Goal: Information Seeking & Learning: Learn about a topic

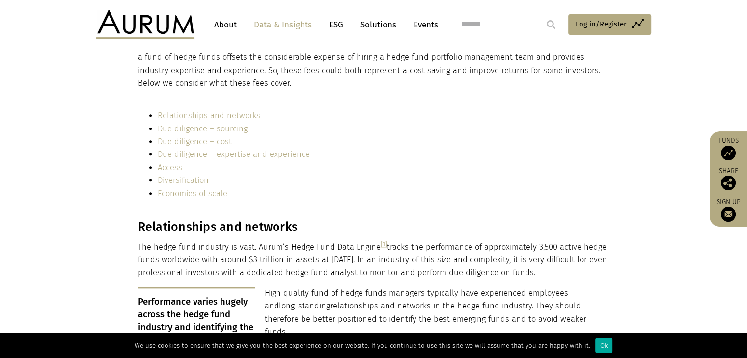
scroll to position [1125, 0]
click at [595, 351] on div "Ok" at bounding box center [603, 345] width 17 height 15
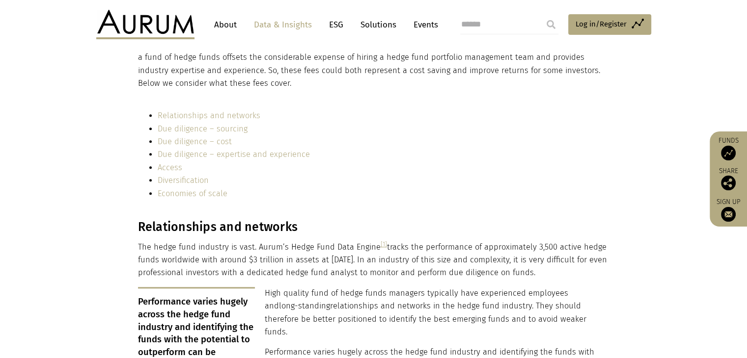
click at [598, 300] on p "High quality fund of hedge funds managers typically have experienced employees …" at bounding box center [372, 313] width 469 height 52
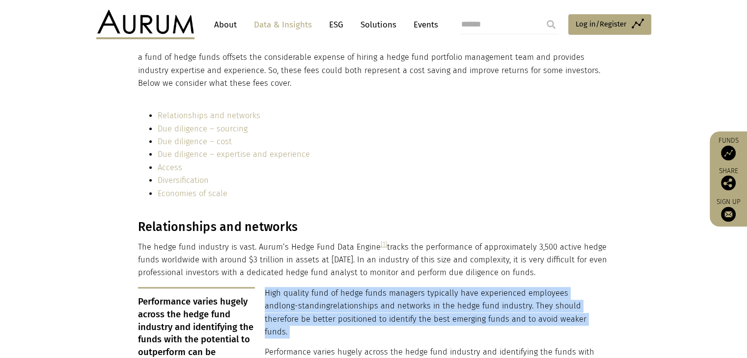
click at [598, 300] on p "High quality fund of hedge funds managers typically have experienced employees …" at bounding box center [372, 313] width 469 height 52
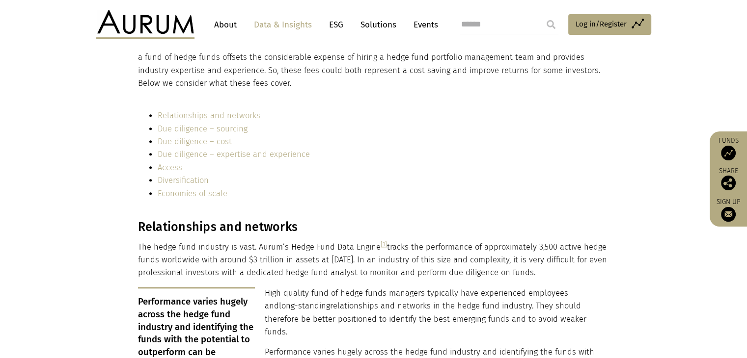
click at [603, 267] on p "The hedge fund industry is vast. Aurum’s Hedge Fund Data Engine [1] tracks the …" at bounding box center [372, 260] width 469 height 39
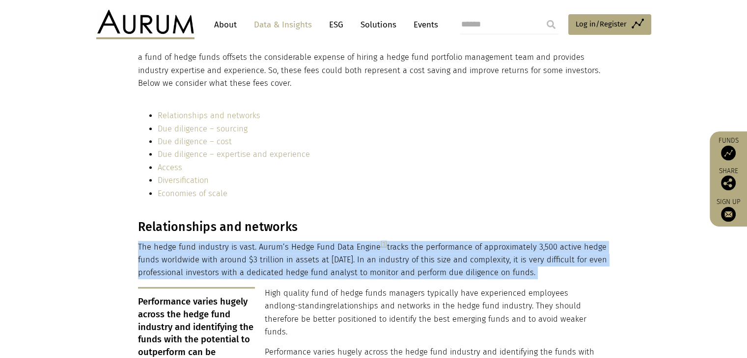
click at [603, 267] on p "The hedge fund industry is vast. Aurum’s Hedge Fund Data Engine [1] tracks the …" at bounding box center [372, 260] width 469 height 39
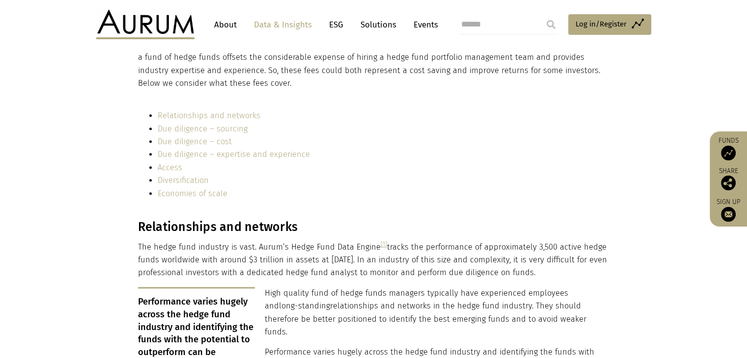
click at [591, 226] on h3 "Relationships and networks" at bounding box center [372, 227] width 469 height 15
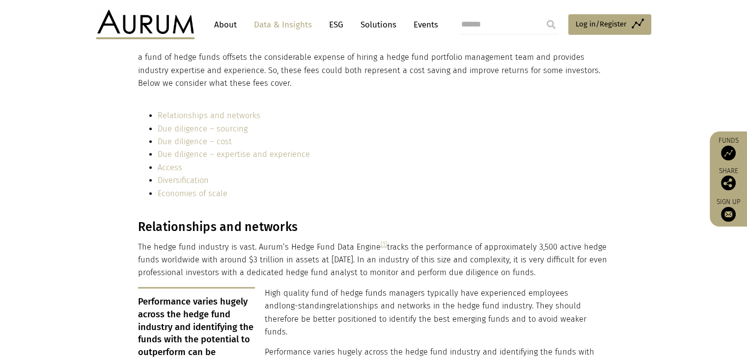
click at [591, 183] on li "Diversification" at bounding box center [382, 180] width 449 height 13
click at [586, 191] on li "Economies of scale" at bounding box center [382, 194] width 449 height 13
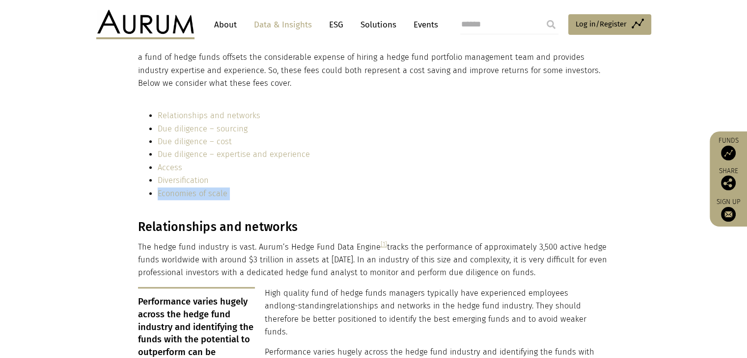
click at [586, 191] on li "Economies of scale" at bounding box center [382, 194] width 449 height 13
click at [589, 155] on li "Due diligence – expertise and experience" at bounding box center [382, 154] width 449 height 13
click at [578, 167] on li "Access" at bounding box center [382, 167] width 449 height 13
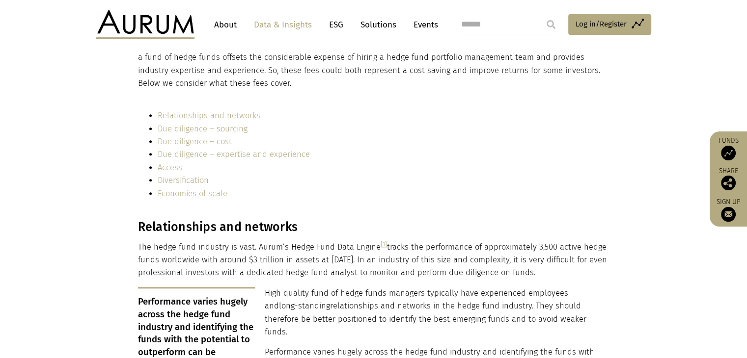
click at [578, 167] on li "Access" at bounding box center [382, 167] width 449 height 13
click at [581, 142] on li "Due diligence – cost" at bounding box center [382, 141] width 449 height 13
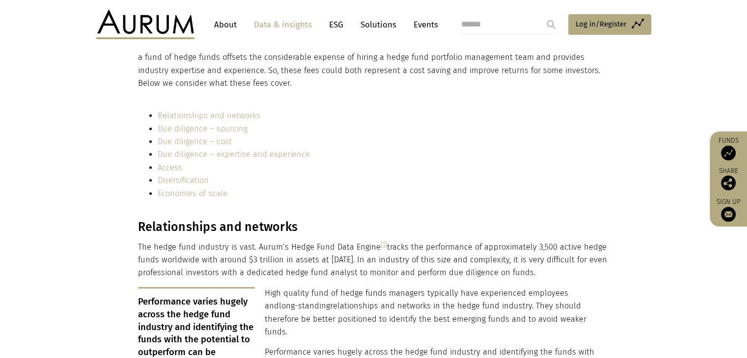
click at [582, 122] on li "Relationships and networks" at bounding box center [382, 115] width 449 height 13
click at [579, 136] on li "Due diligence – cost" at bounding box center [382, 141] width 449 height 13
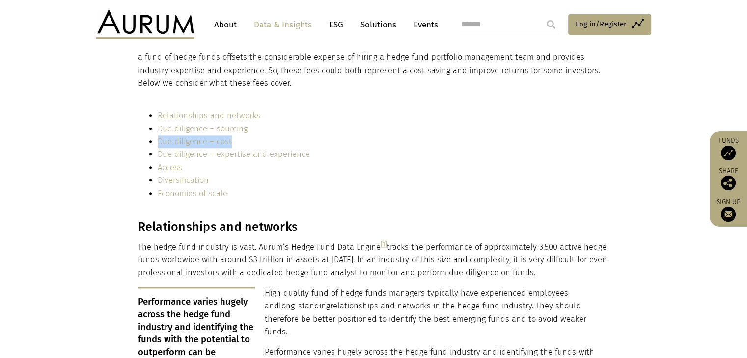
click at [579, 136] on li "Due diligence – cost" at bounding box center [382, 141] width 449 height 13
click at [579, 128] on li "Due diligence – sourcing" at bounding box center [382, 129] width 449 height 13
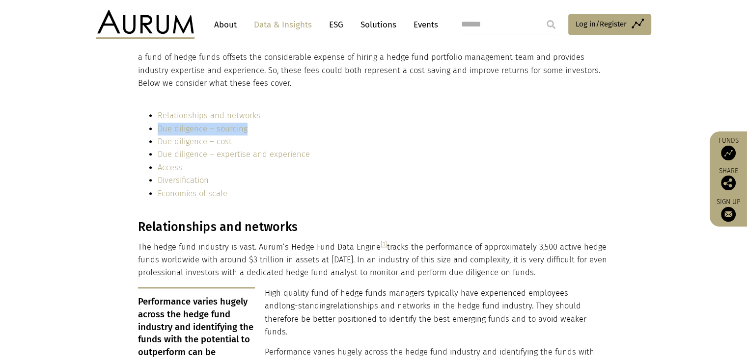
click at [579, 128] on li "Due diligence – sourcing" at bounding box center [382, 129] width 449 height 13
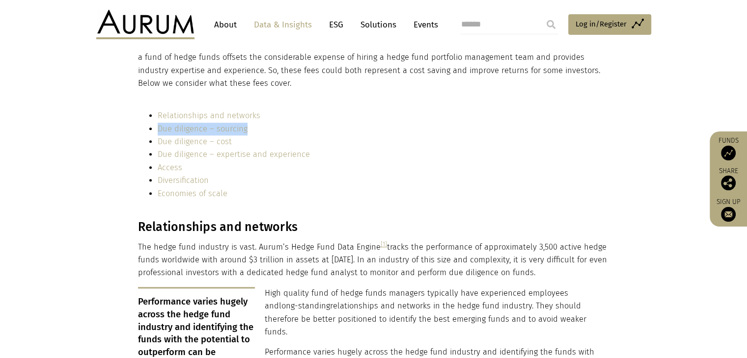
click at [579, 128] on li "Due diligence – sourcing" at bounding box center [382, 129] width 449 height 13
